Goal: Book appointment/travel/reservation

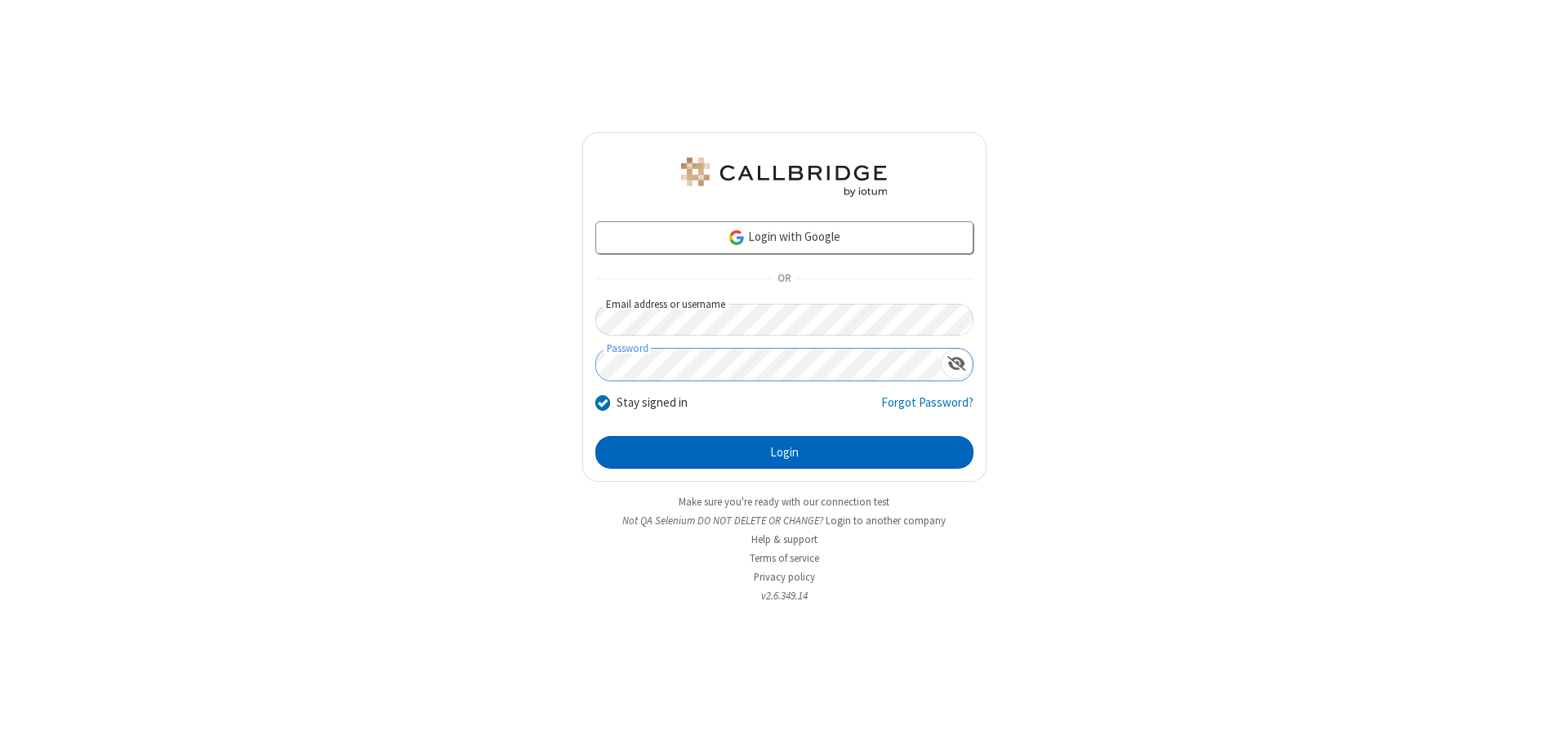
click at [784, 452] on button "Login" at bounding box center [784, 452] width 378 height 32
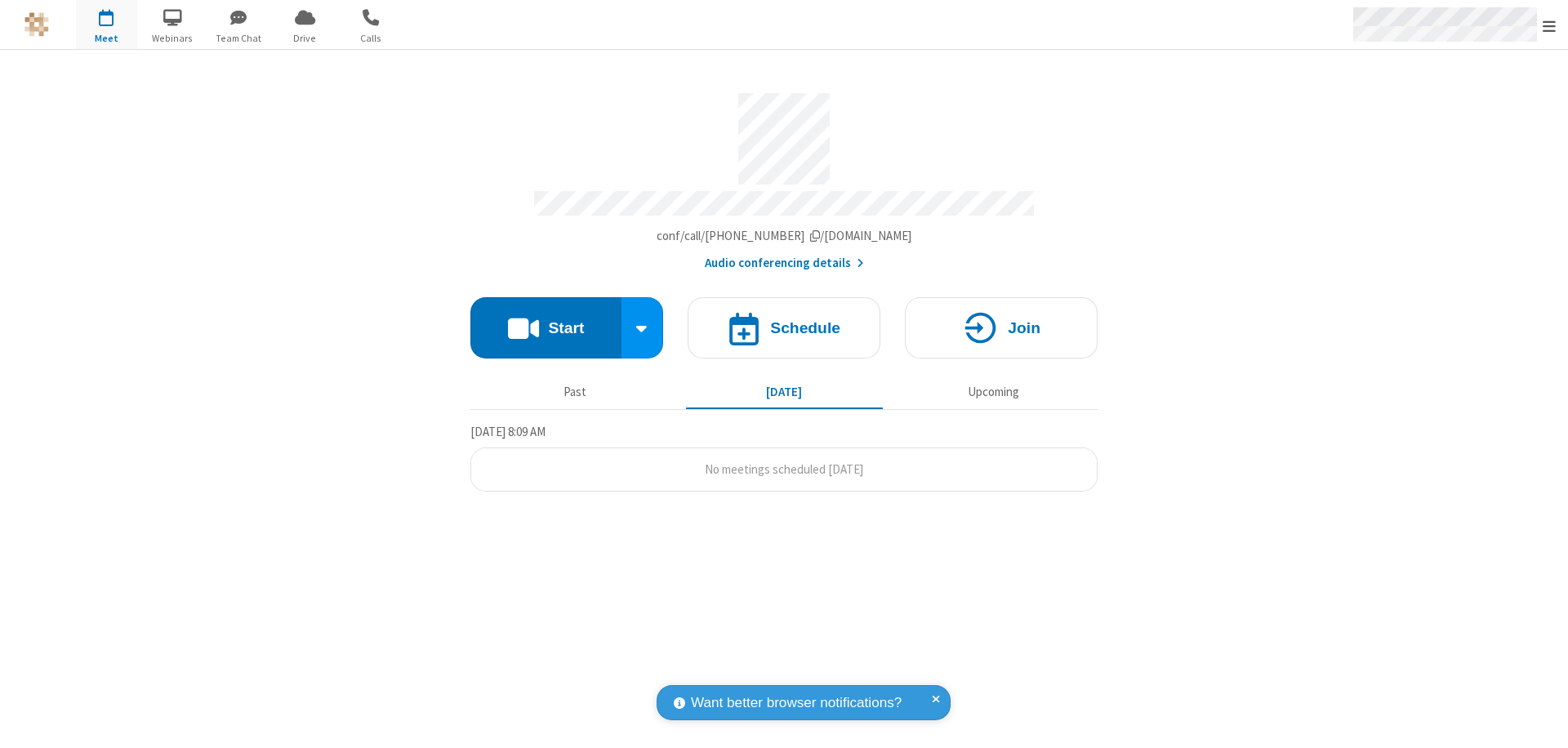
click at [1549, 25] on span "Open menu" at bounding box center [1549, 26] width 13 height 16
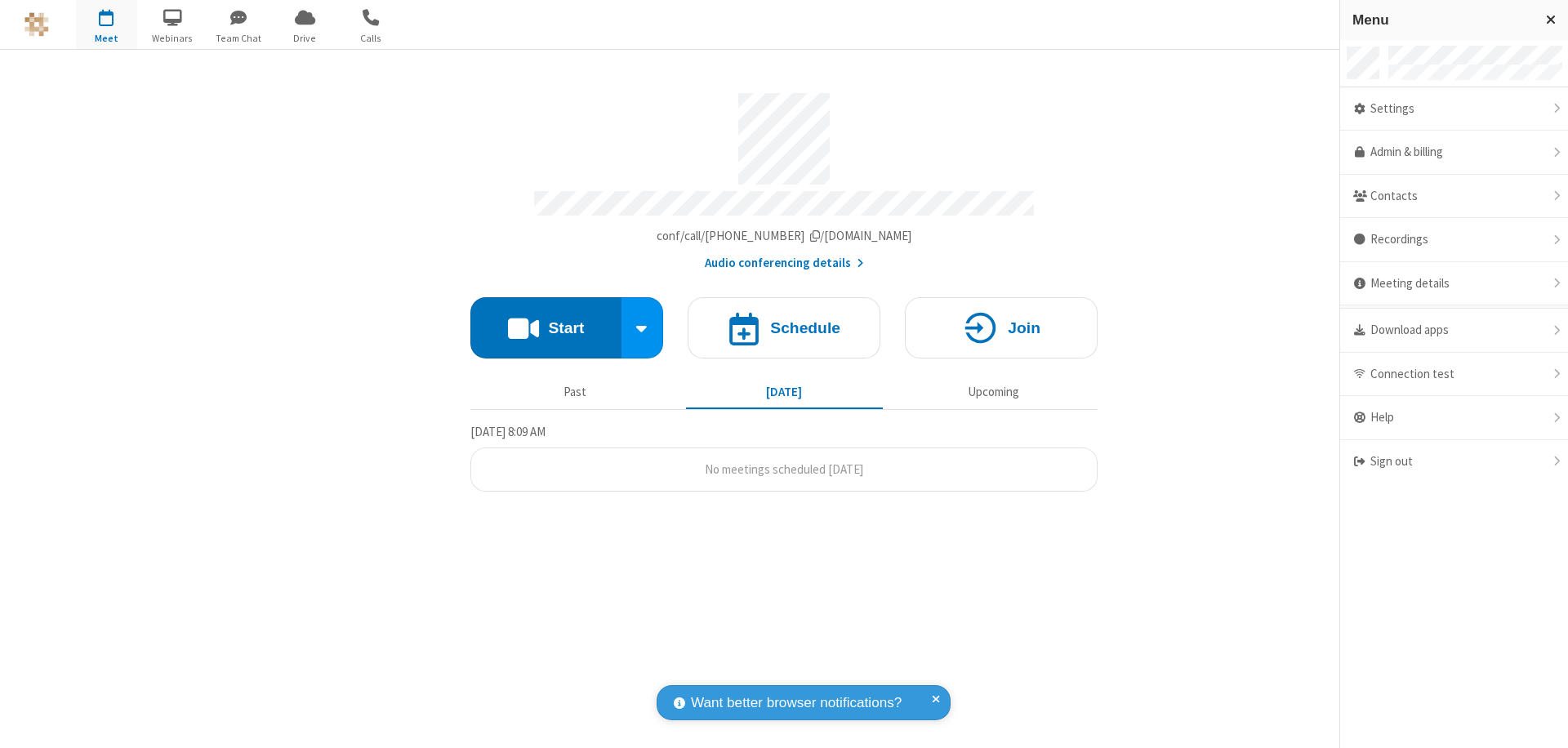
click at [106, 24] on span "button" at bounding box center [106, 17] width 61 height 28
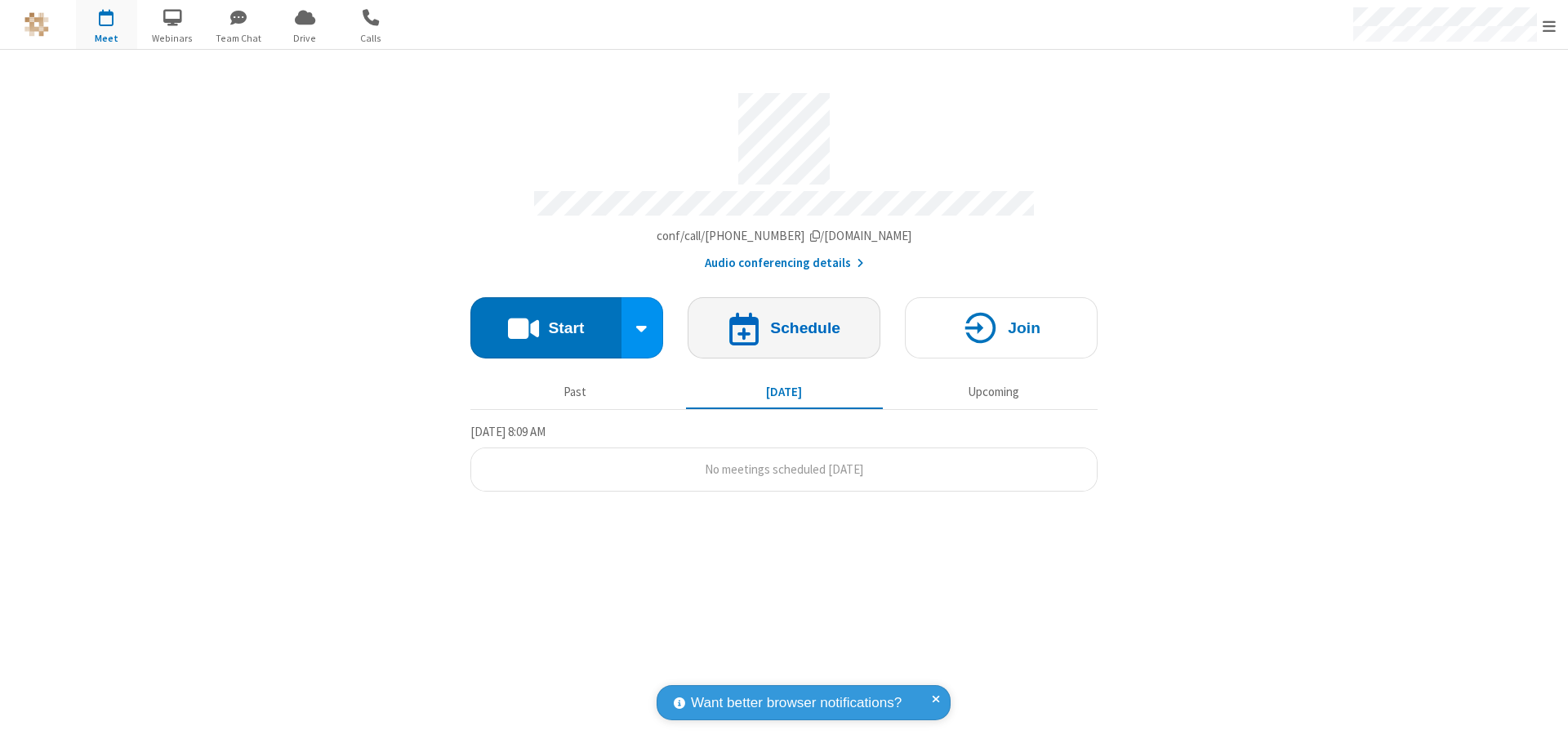
click at [784, 320] on h4 "Schedule" at bounding box center [806, 328] width 70 height 15
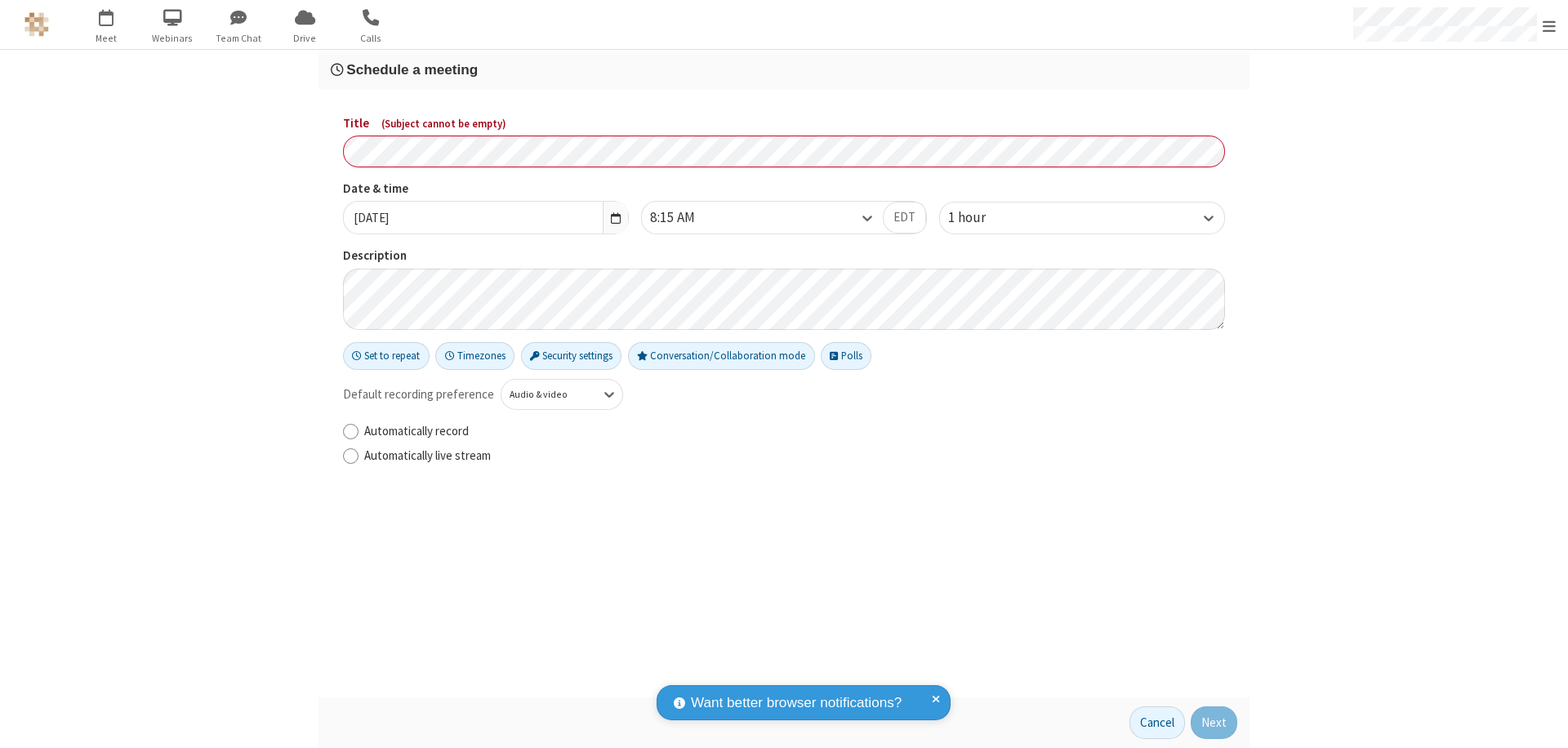
click at [784, 69] on h3 "Schedule a meeting" at bounding box center [784, 69] width 907 height 15
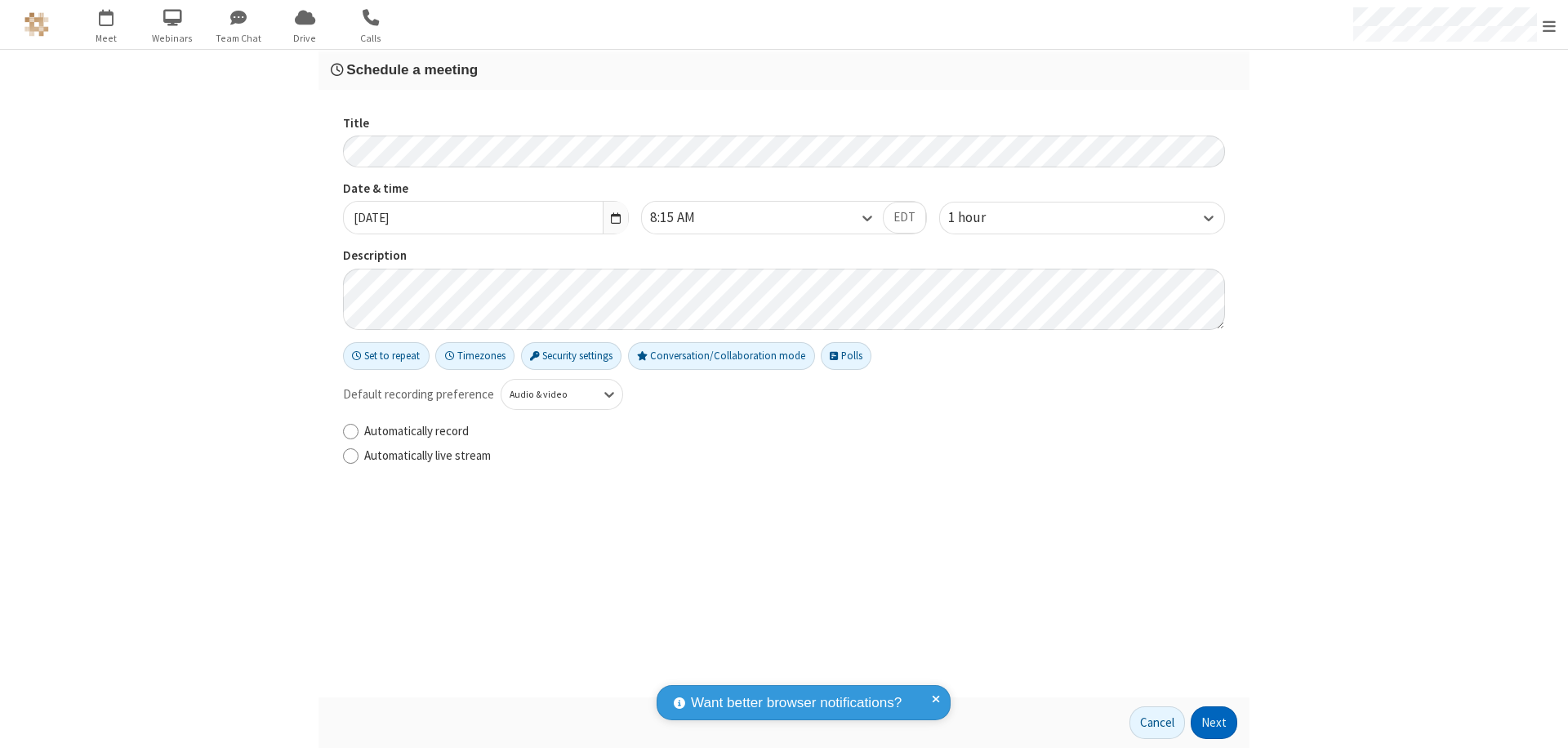
click at [1214, 723] on button "Next" at bounding box center [1214, 723] width 47 height 32
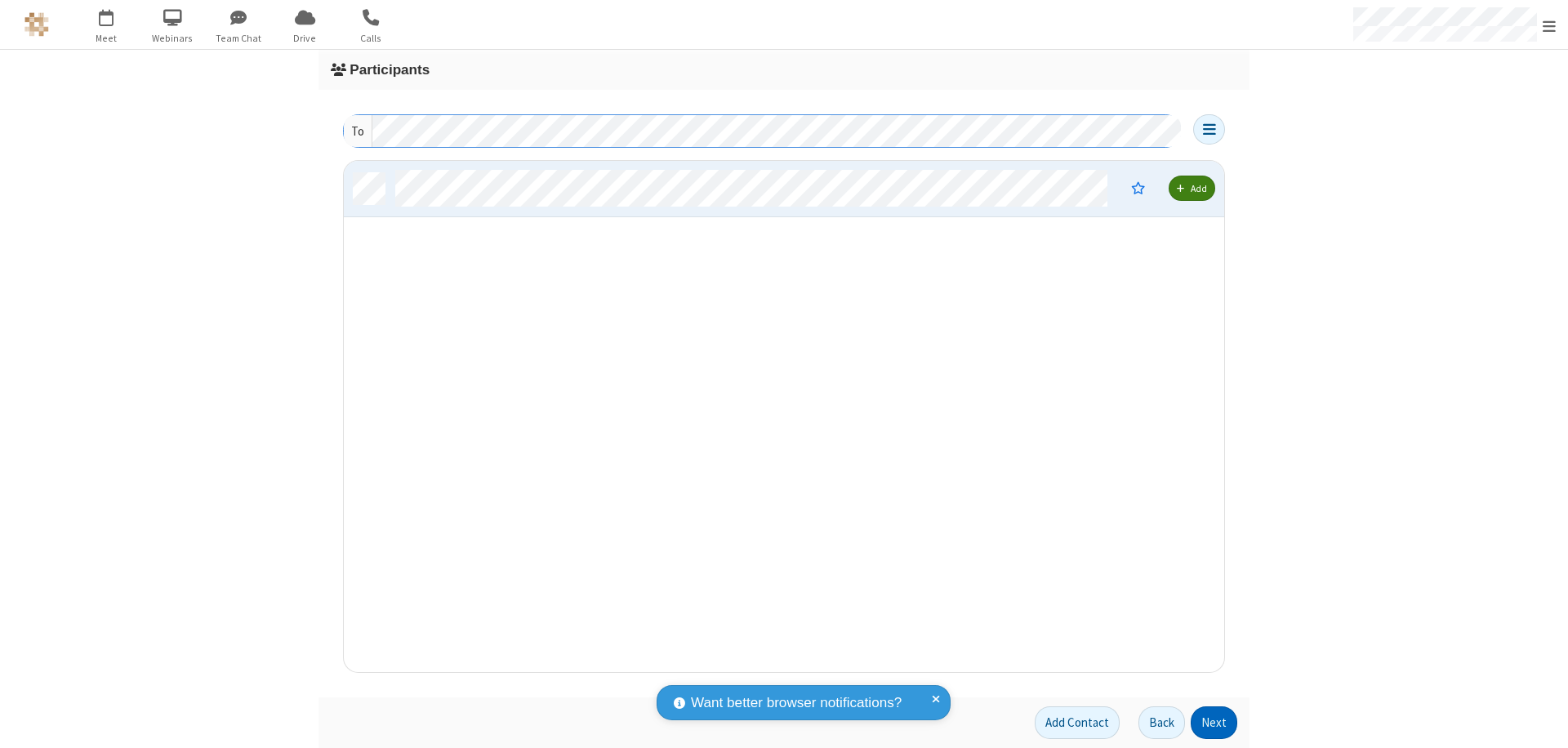
click at [1214, 723] on button "Next" at bounding box center [1214, 723] width 47 height 32
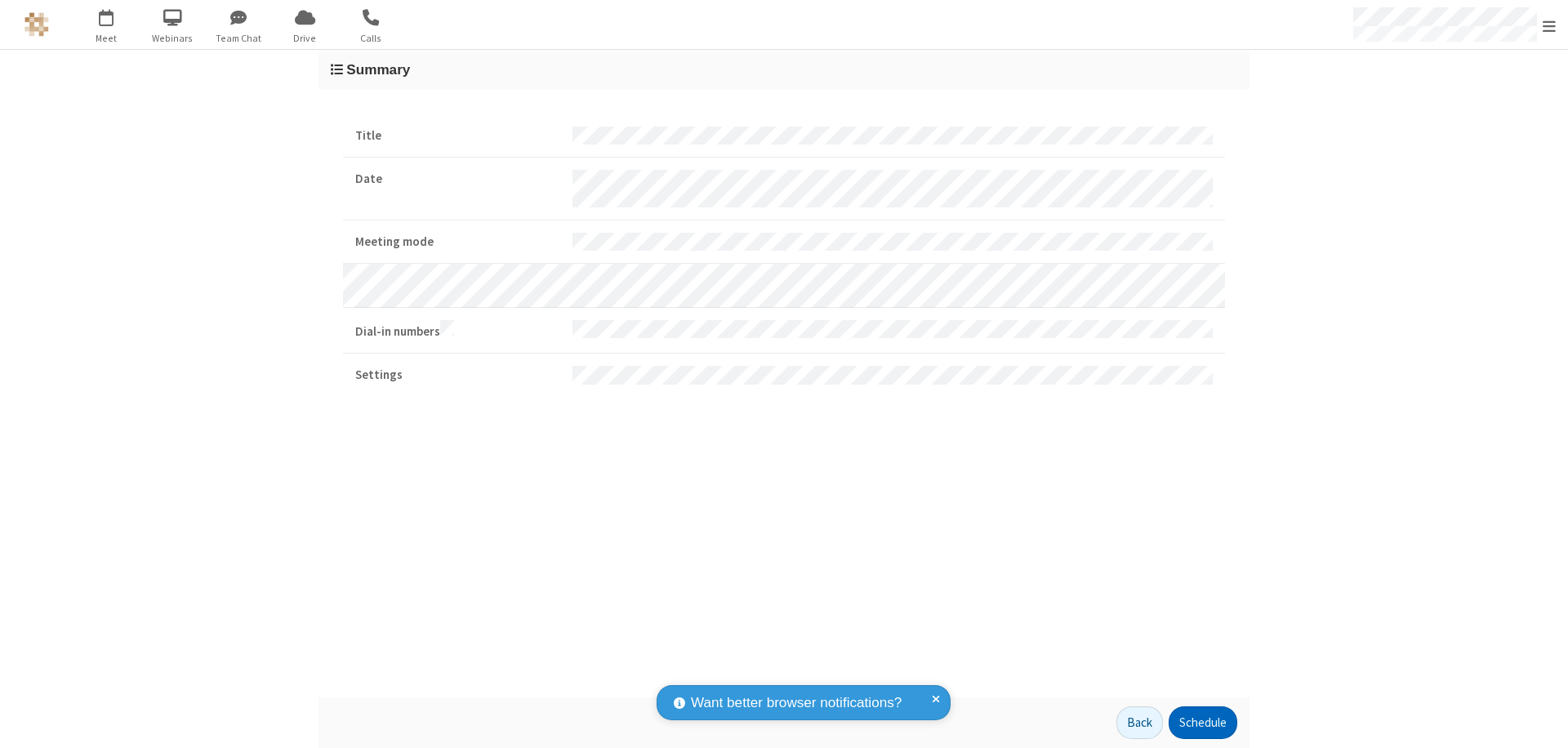
click at [1202, 723] on button "Schedule" at bounding box center [1203, 723] width 69 height 32
